Goal: Information Seeking & Learning: Learn about a topic

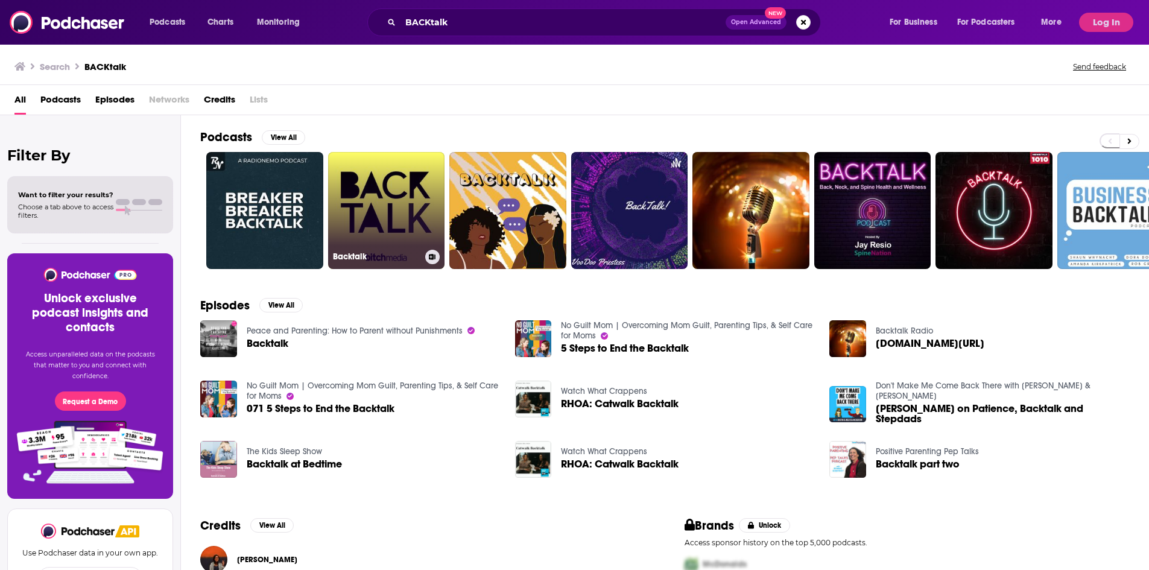
click at [380, 193] on link "Backtalk" at bounding box center [386, 210] width 117 height 117
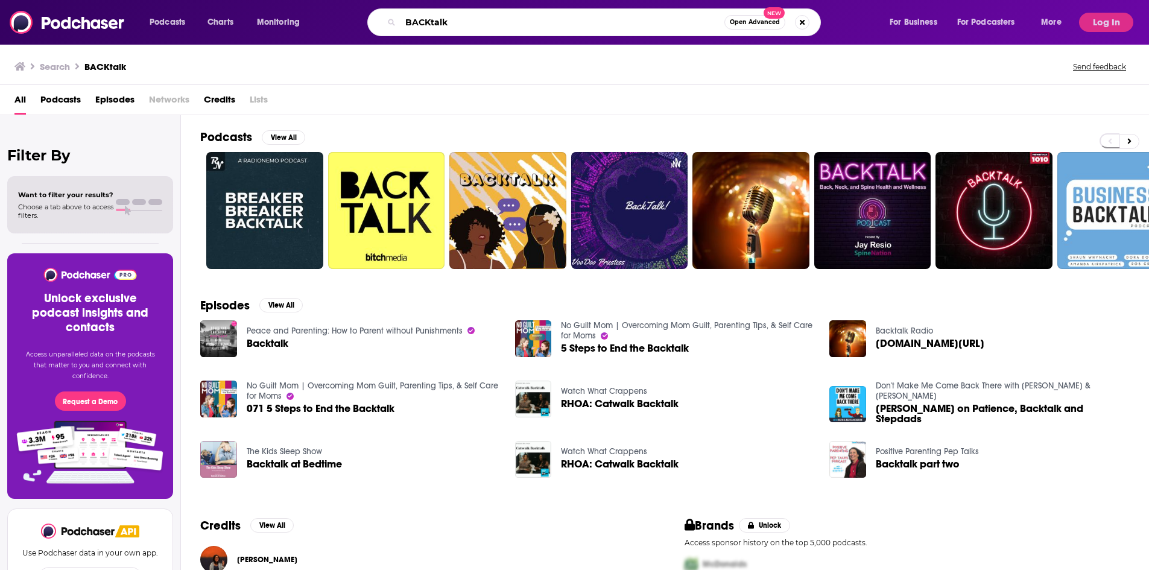
drag, startPoint x: 471, startPoint y: 24, endPoint x: 312, endPoint y: 11, distance: 159.2
click at [323, 17] on div "Podcasts Charts Monitoring BACKtalk Open Advanced New For Business For Podcaste…" at bounding box center [607, 22] width 932 height 28
type input "black parenting"
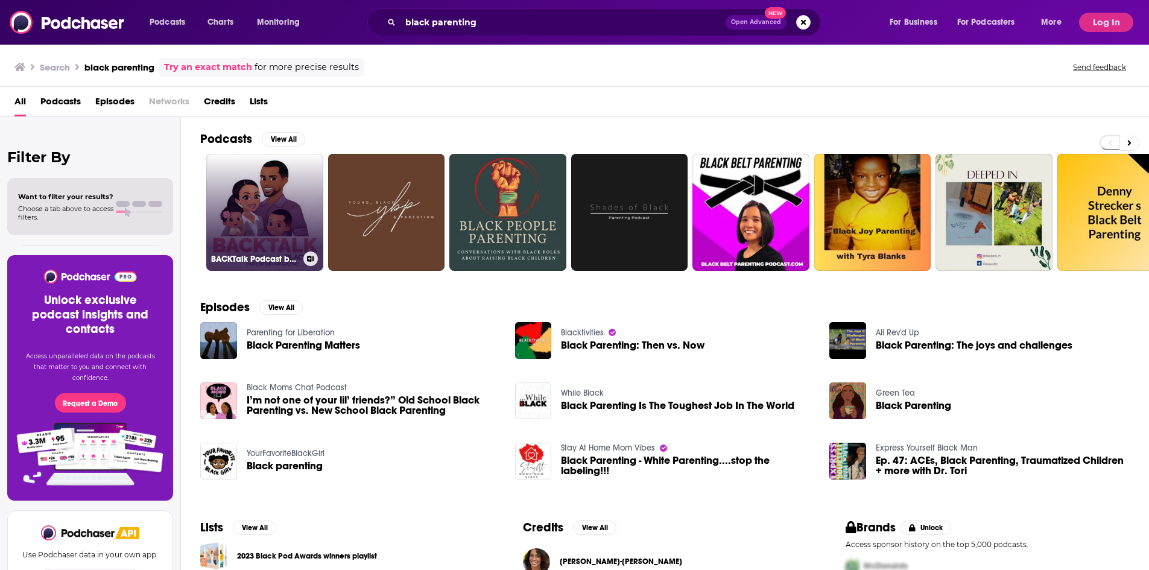
click at [243, 215] on link "BACKTalk Podcast by Successful Black Parenting Magazine" at bounding box center [264, 212] width 117 height 117
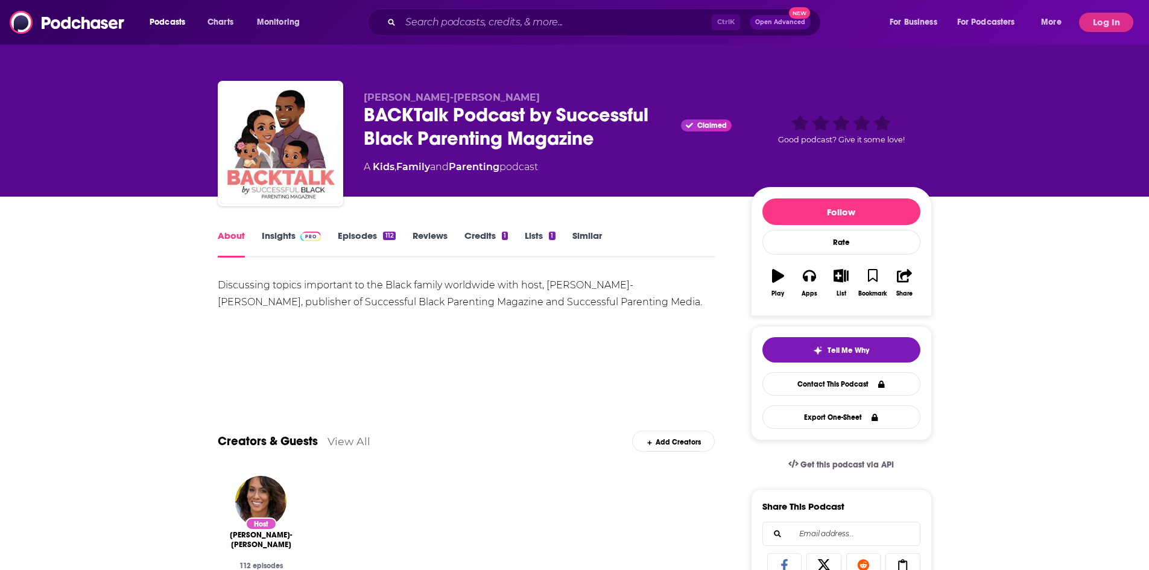
click at [304, 234] on span at bounding box center [309, 235] width 26 height 11
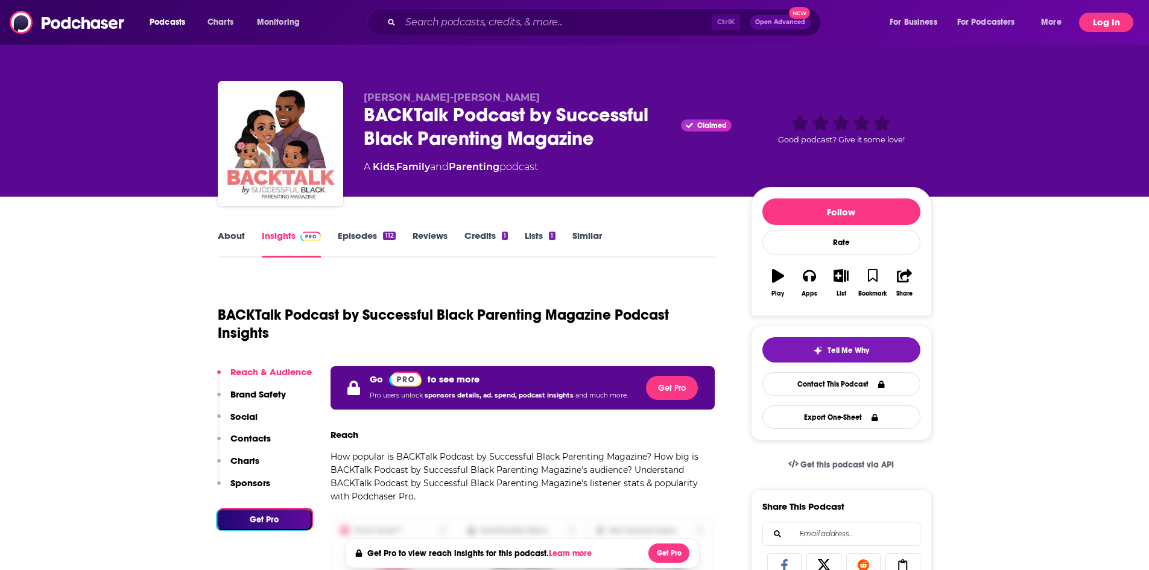
click at [1123, 19] on button "Log In" at bounding box center [1106, 22] width 54 height 19
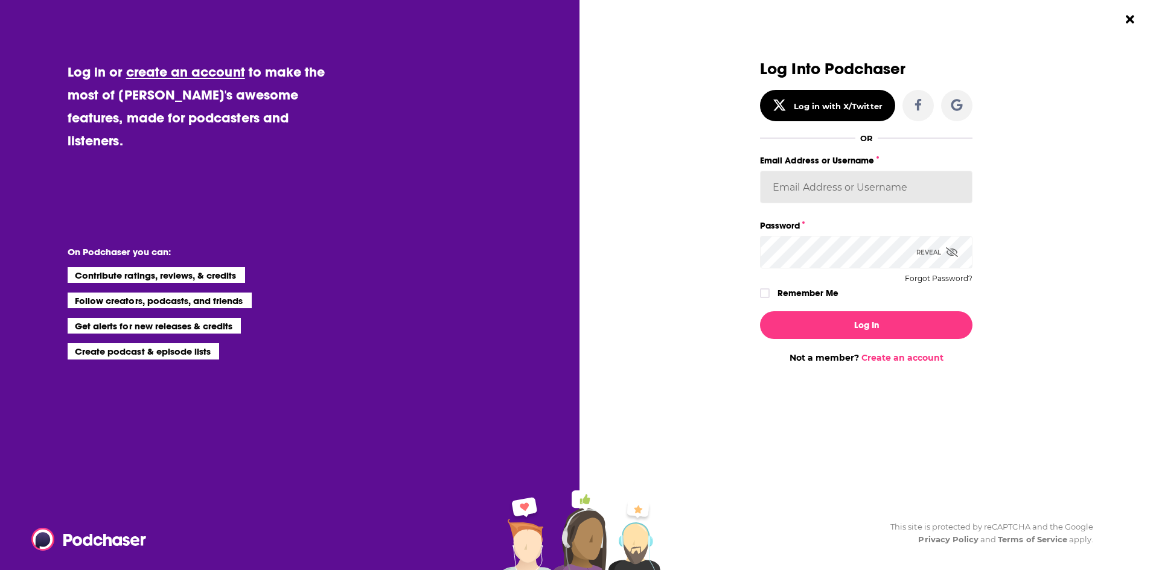
type input "[PERSON_NAME][EMAIL_ADDRESS][DOMAIN_NAME]"
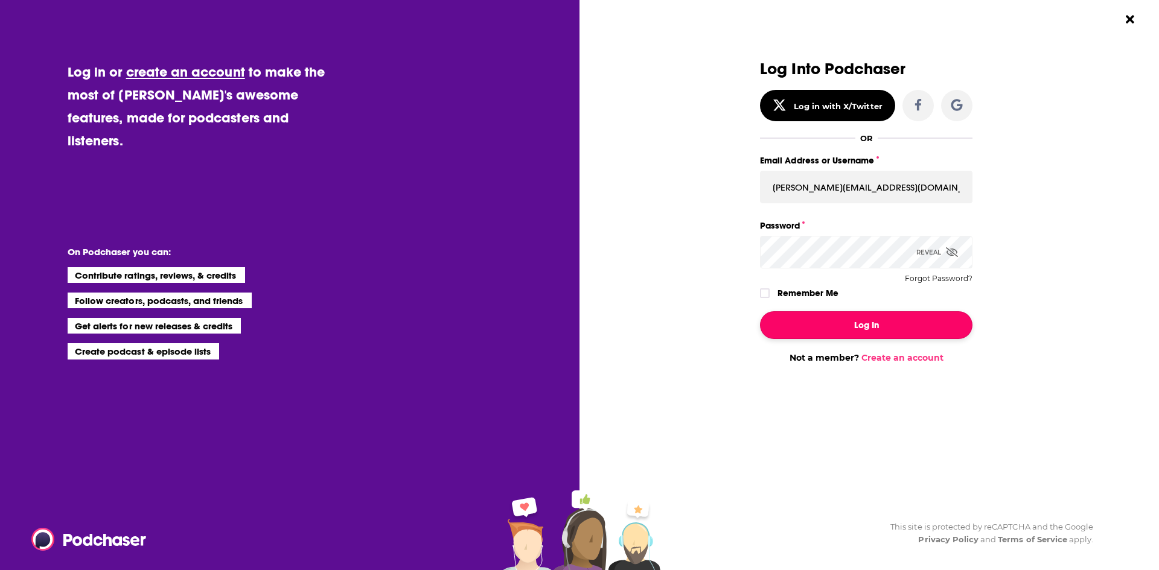
click at [859, 326] on button "Log In" at bounding box center [866, 325] width 212 height 28
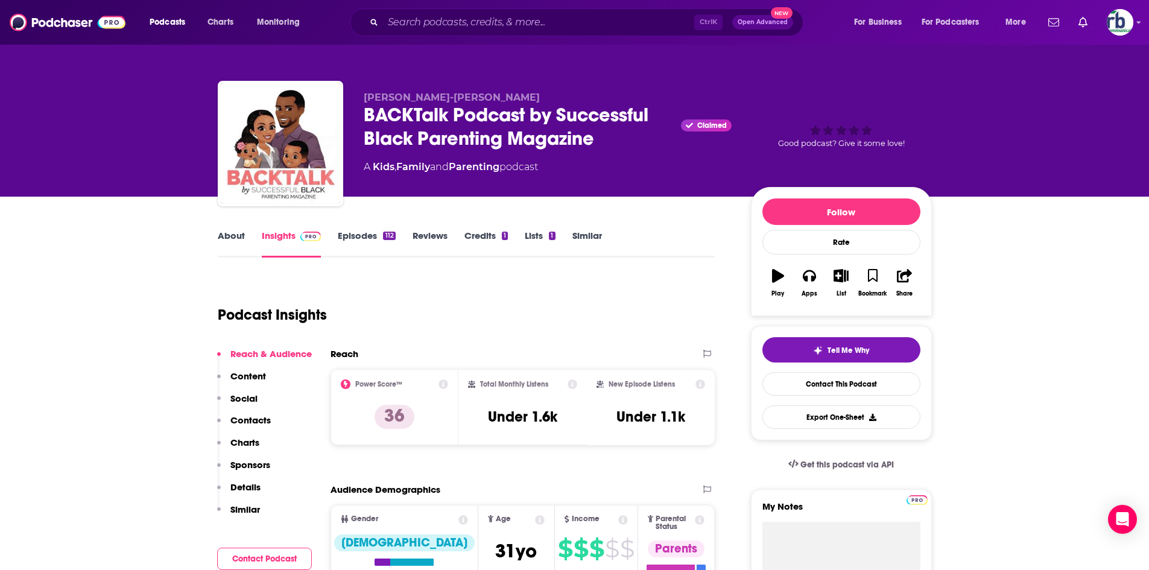
click at [231, 231] on link "About" at bounding box center [231, 244] width 27 height 28
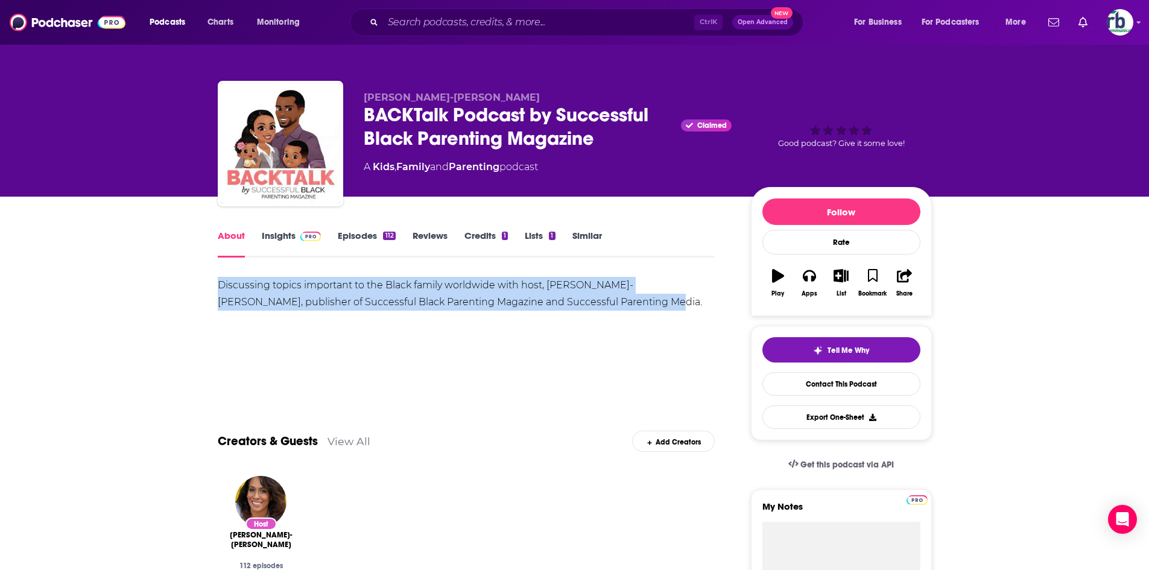
drag, startPoint x: 209, startPoint y: 285, endPoint x: 621, endPoint y: 304, distance: 412.6
copy div "Discussing topics important to the Black family worldwide with host, [PERSON_NA…"
